Goal: Navigation & Orientation: Find specific page/section

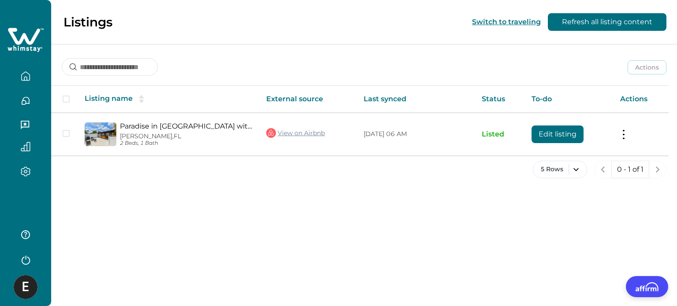
click at [26, 101] on icon "button" at bounding box center [26, 101] width 10 height 10
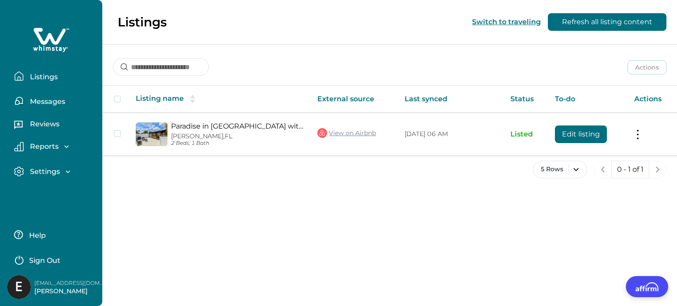
click at [26, 101] on button "Messages" at bounding box center [54, 101] width 81 height 18
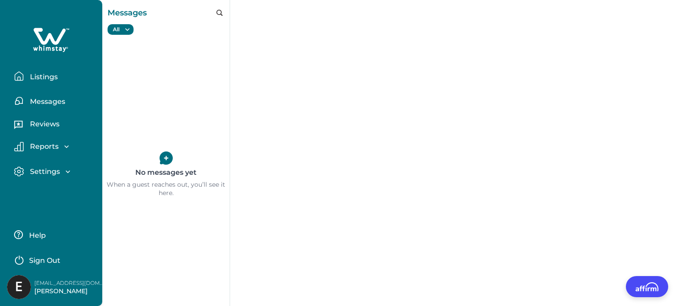
click at [42, 129] on button "Reviews" at bounding box center [54, 126] width 81 height 18
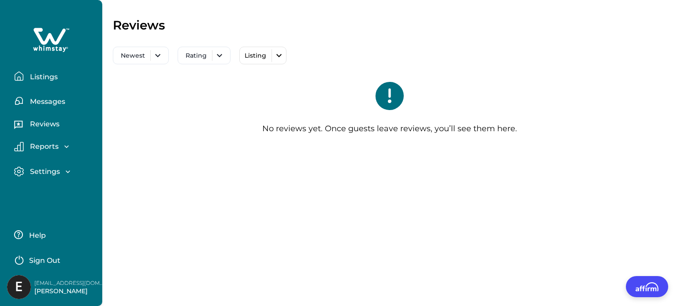
click at [45, 145] on p "Reports" at bounding box center [42, 146] width 31 height 9
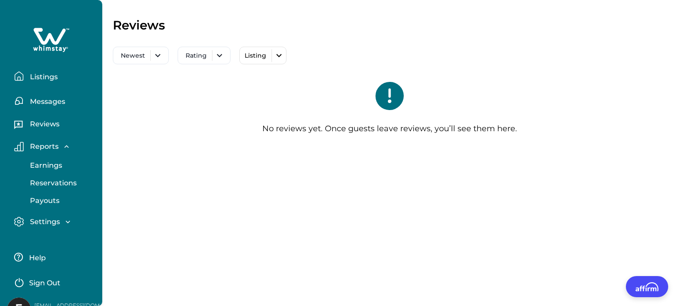
click at [45, 145] on p "Reports" at bounding box center [42, 146] width 31 height 9
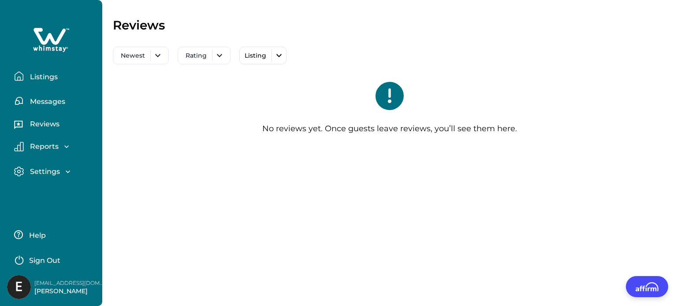
click at [49, 81] on p "Listings" at bounding box center [42, 77] width 30 height 9
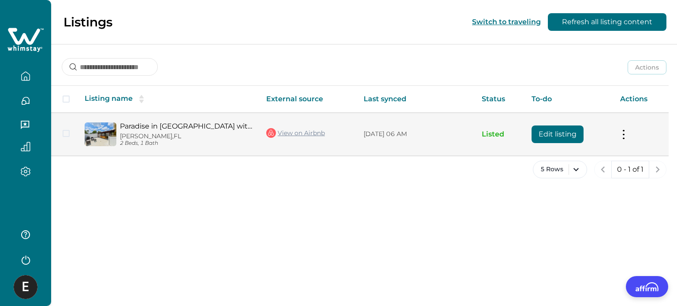
click at [117, 132] on tr "Paradise in [GEOGRAPHIC_DATA] with luxurious 6 person spa [GEOGRAPHIC_DATA], [G…" at bounding box center [360, 134] width 618 height 43
click at [209, 131] on div "Paradise in [GEOGRAPHIC_DATA] with luxurious 6 person spa [GEOGRAPHIC_DATA], [G…" at bounding box center [184, 134] width 136 height 25
